Goal: Task Accomplishment & Management: Use online tool/utility

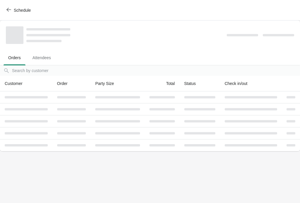
click at [21, 15] on button "Schedule" at bounding box center [19, 10] width 33 height 11
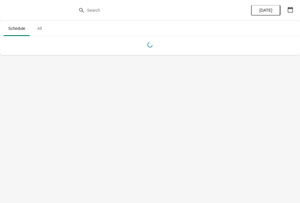
click at [269, 9] on span "[DATE]" at bounding box center [265, 10] width 13 height 5
click at [274, 12] on span "[DATE]" at bounding box center [265, 10] width 19 height 5
click at [273, 7] on button "[DATE]" at bounding box center [265, 10] width 29 height 11
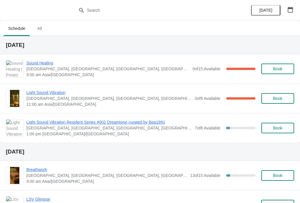
click at [32, 64] on span "Sound Healing" at bounding box center [107, 63] width 163 height 6
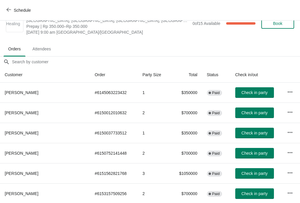
scroll to position [15, 0]
click at [241, 93] on span "Check in party" at bounding box center [254, 92] width 26 height 5
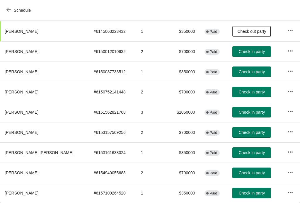
scroll to position [76, 0]
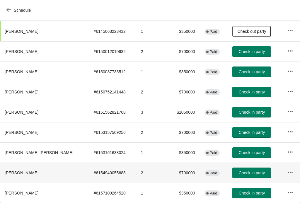
click at [232, 168] on button "Check in party" at bounding box center [251, 173] width 39 height 11
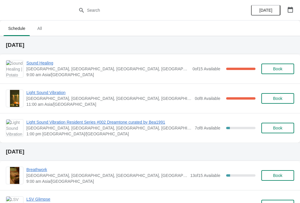
click at [51, 66] on span "Sound Healing" at bounding box center [107, 63] width 163 height 6
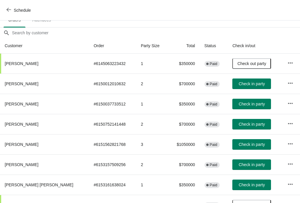
scroll to position [43, 0]
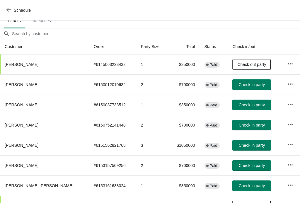
click at [285, 145] on button "button" at bounding box center [290, 144] width 11 height 11
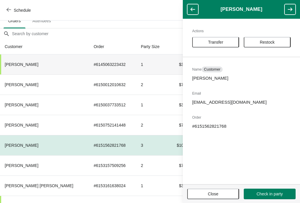
click at [136, 64] on td "1" at bounding box center [152, 64] width 32 height 20
click at [218, 194] on span "Close" at bounding box center [213, 194] width 11 height 5
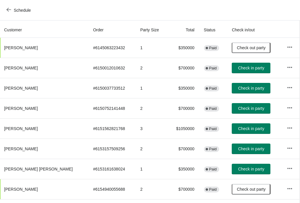
scroll to position [59, 0]
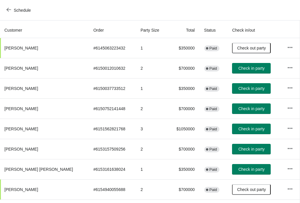
click at [238, 108] on span "Check in party" at bounding box center [251, 108] width 26 height 5
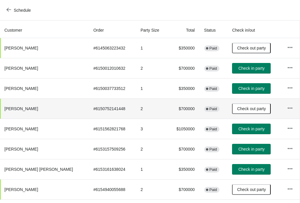
click at [10, 8] on icon "button" at bounding box center [8, 9] width 5 height 5
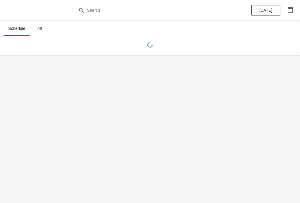
scroll to position [0, 0]
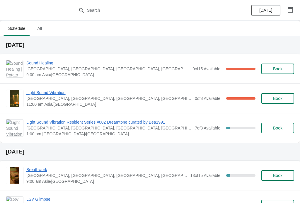
click at [36, 66] on span "Sound Healing" at bounding box center [107, 63] width 163 height 6
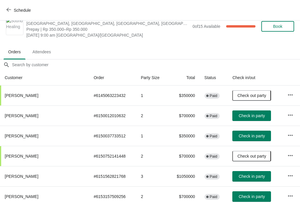
scroll to position [12, 0]
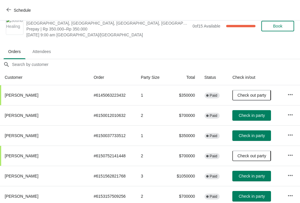
click at [250, 118] on button "Check in party" at bounding box center [251, 115] width 39 height 11
click at [246, 140] on button "Check in party" at bounding box center [251, 135] width 39 height 11
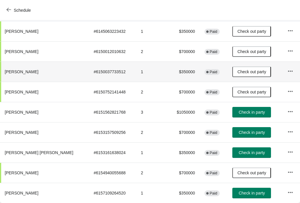
scroll to position [76, 0]
click at [248, 111] on span "Check in party" at bounding box center [252, 112] width 26 height 5
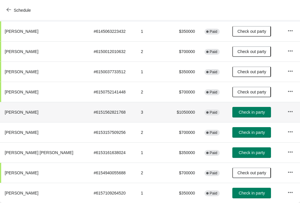
click at [248, 128] on button "Check in party" at bounding box center [251, 132] width 39 height 11
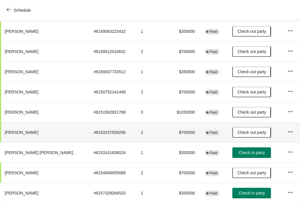
click at [244, 157] on button "Check in party" at bounding box center [251, 152] width 39 height 11
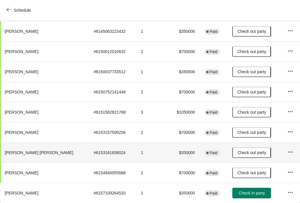
click at [16, 9] on span "Schedule" at bounding box center [22, 10] width 17 height 5
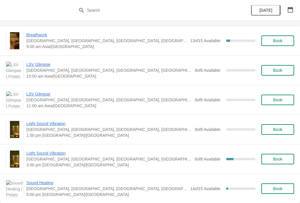
scroll to position [143, 0]
